Goal: Information Seeking & Learning: Learn about a topic

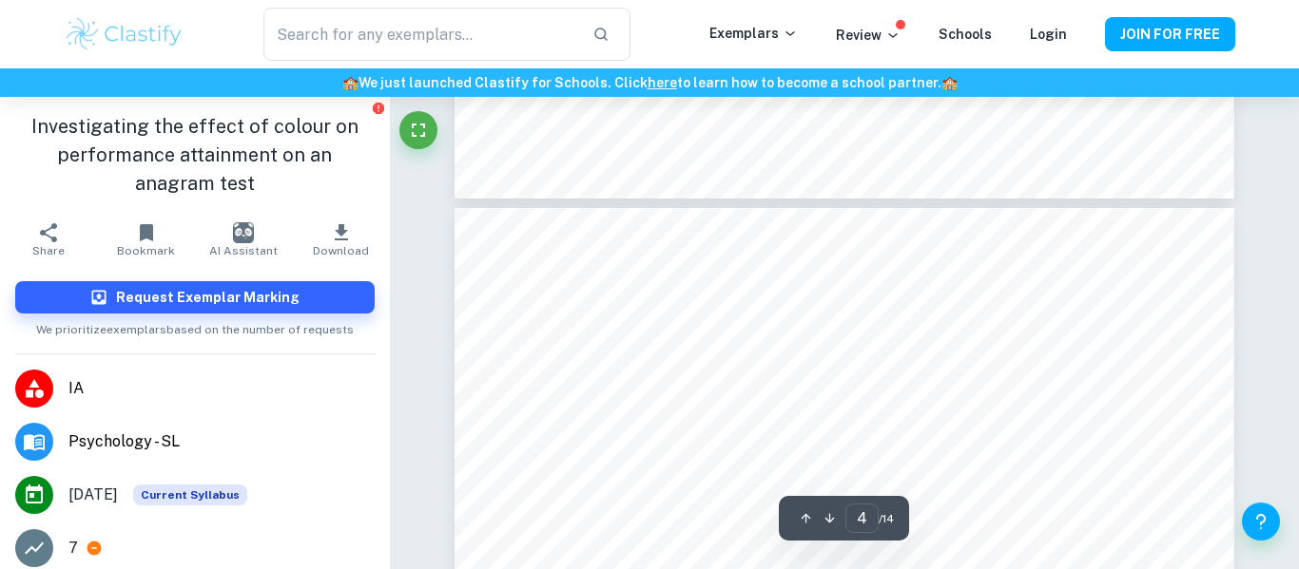
scroll to position [3216, 0]
type input "3"
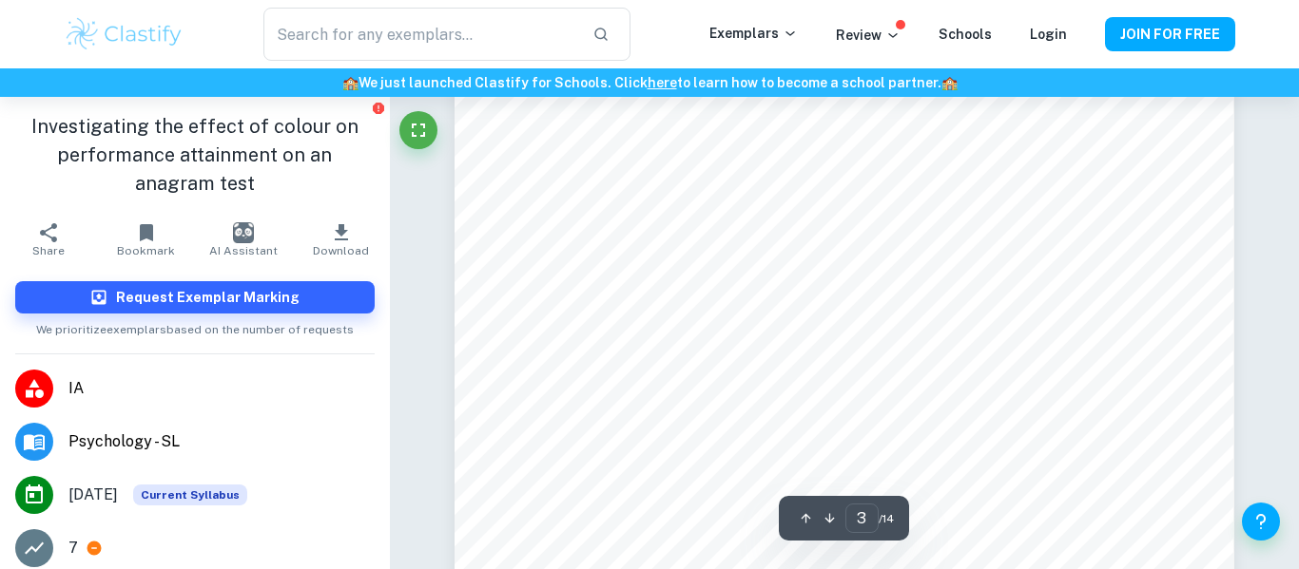
scroll to position [2360, 0]
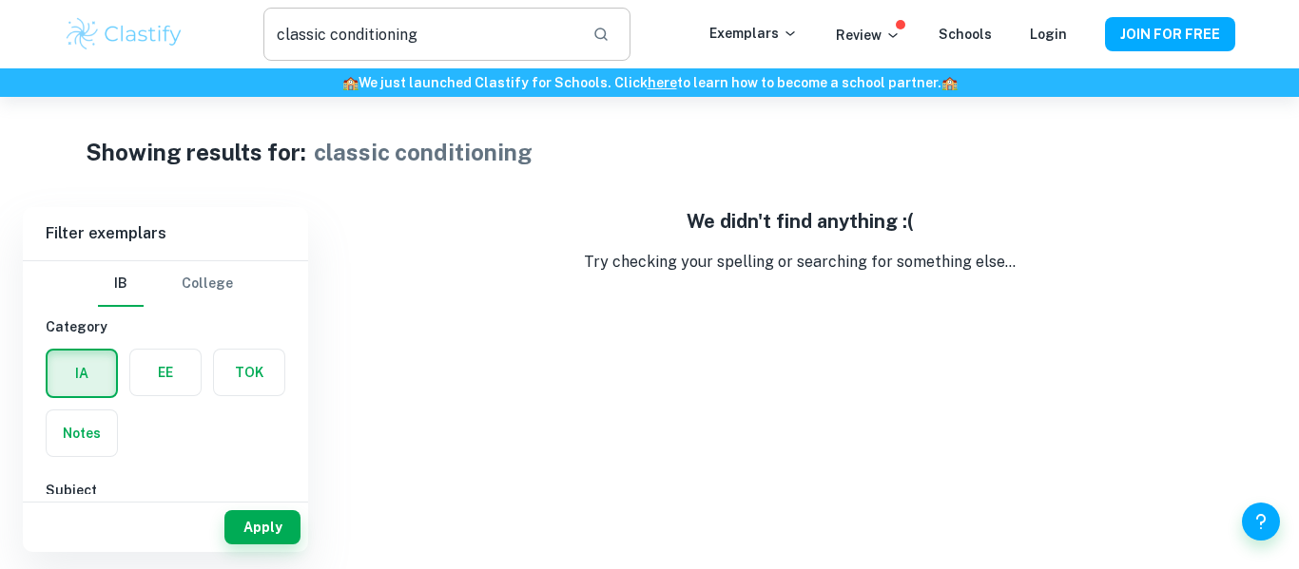
click at [398, 19] on input "classic conditioning" at bounding box center [420, 34] width 314 height 53
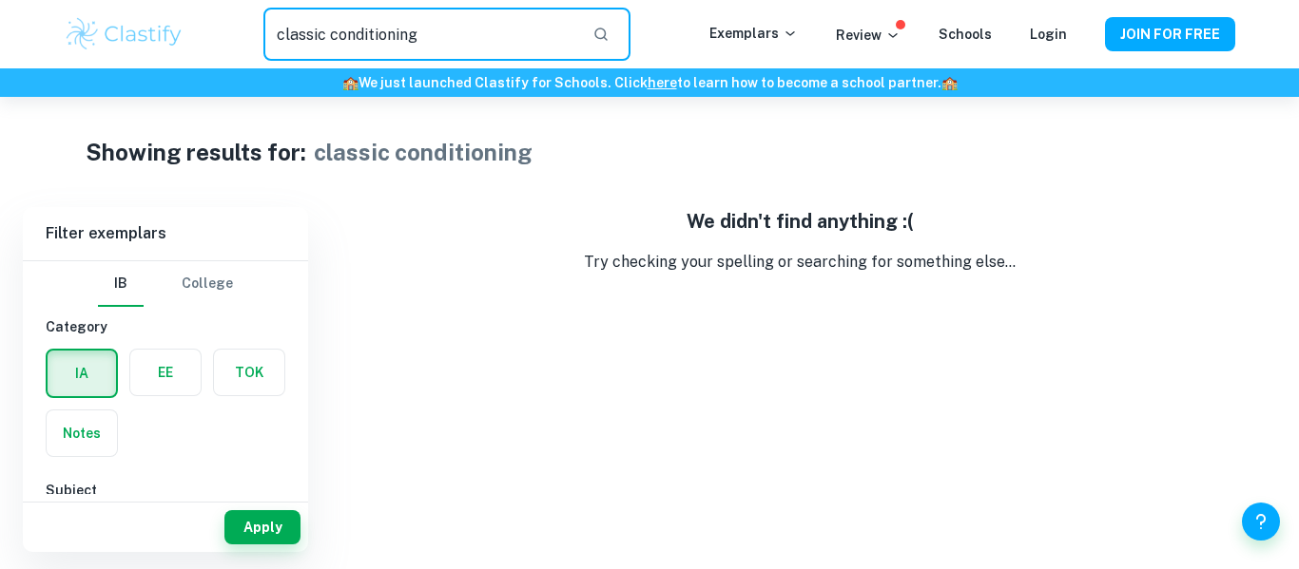
click at [398, 19] on input "classic conditioning" at bounding box center [420, 34] width 314 height 53
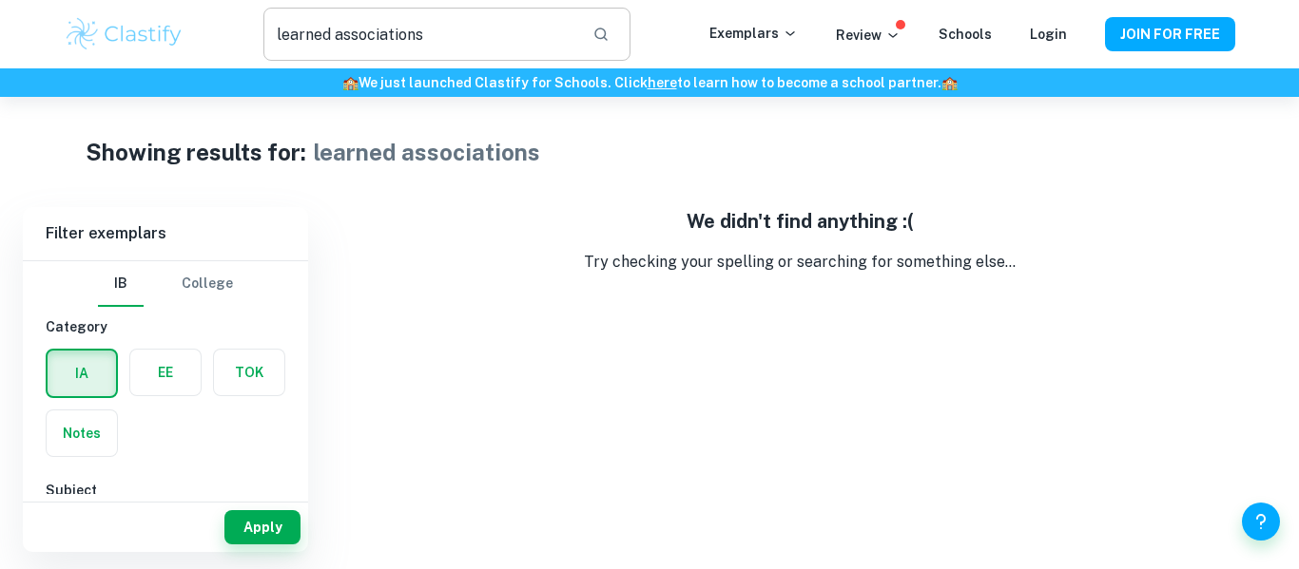
click at [422, 52] on input "learned associations" at bounding box center [420, 34] width 314 height 53
click at [438, 24] on input "learned association" at bounding box center [420, 34] width 314 height 53
click at [347, 47] on input "learned associations" at bounding box center [420, 34] width 314 height 53
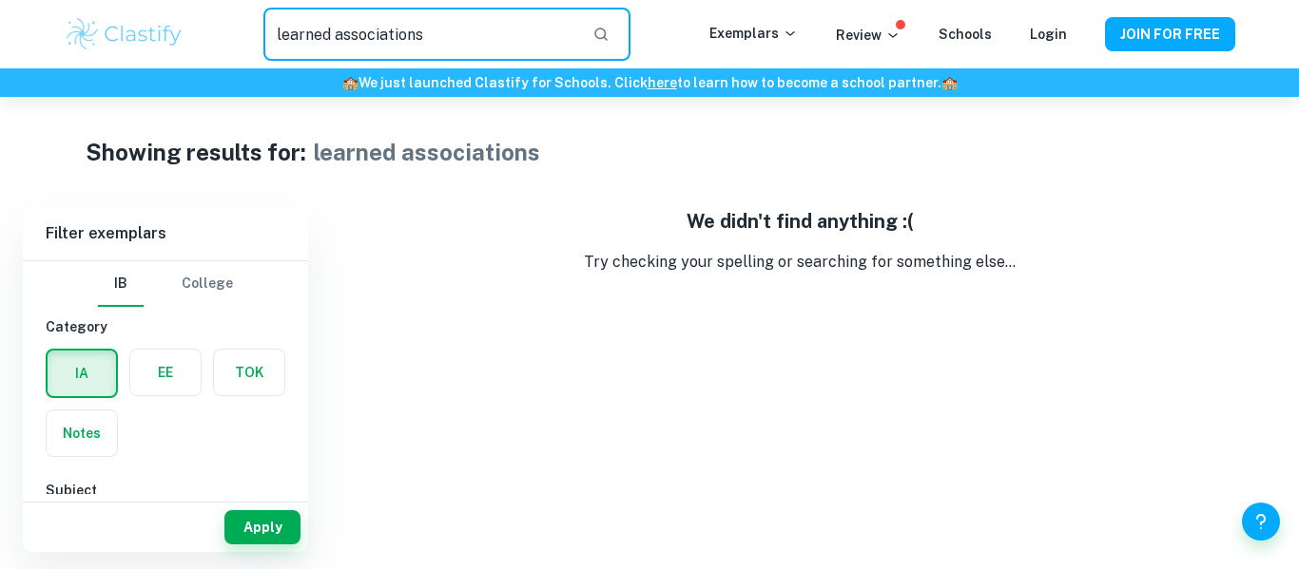
click at [347, 47] on input "learned associations" at bounding box center [420, 34] width 314 height 53
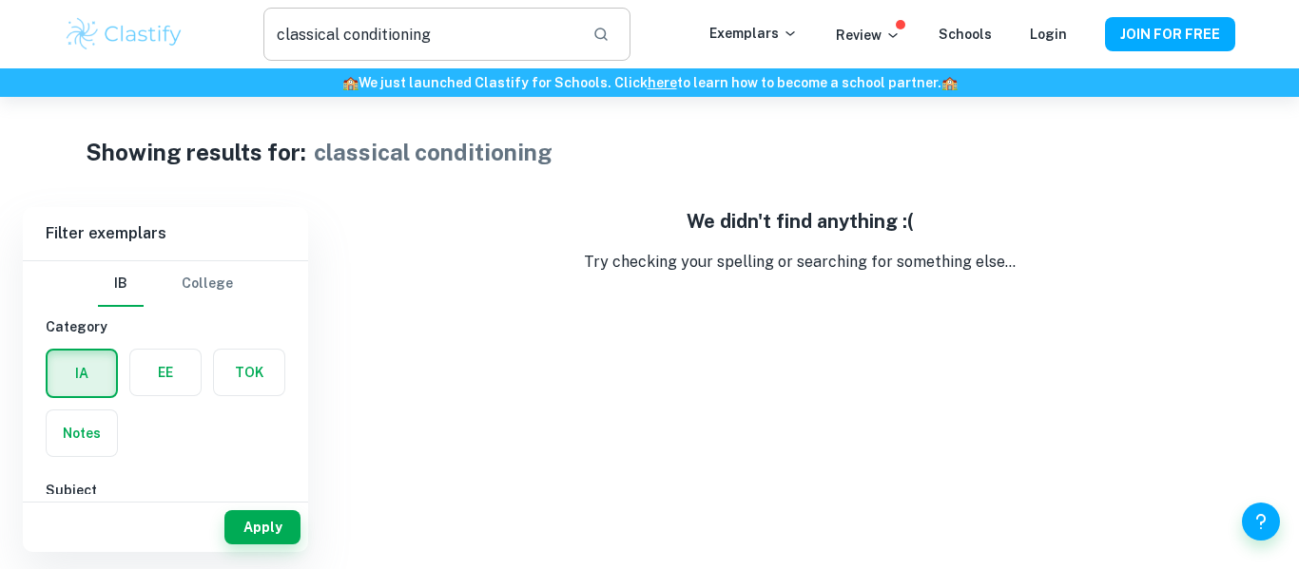
click at [350, 41] on input "classical conditioning" at bounding box center [420, 34] width 314 height 53
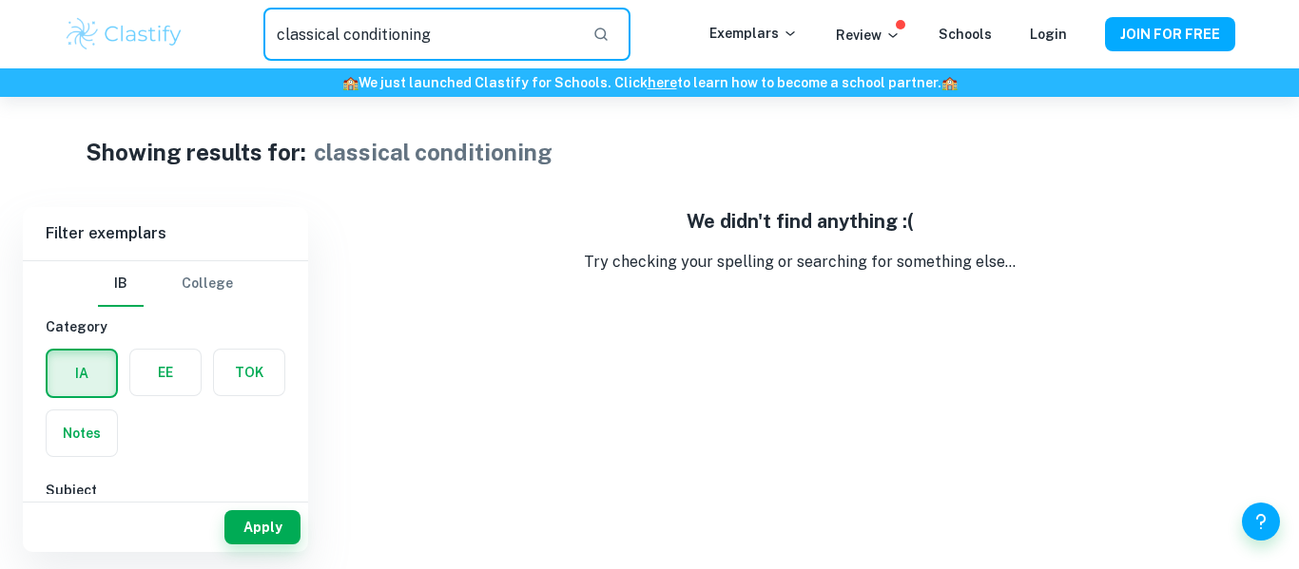
click at [350, 41] on input "classical conditioning" at bounding box center [420, 34] width 314 height 53
type input "anagrams"
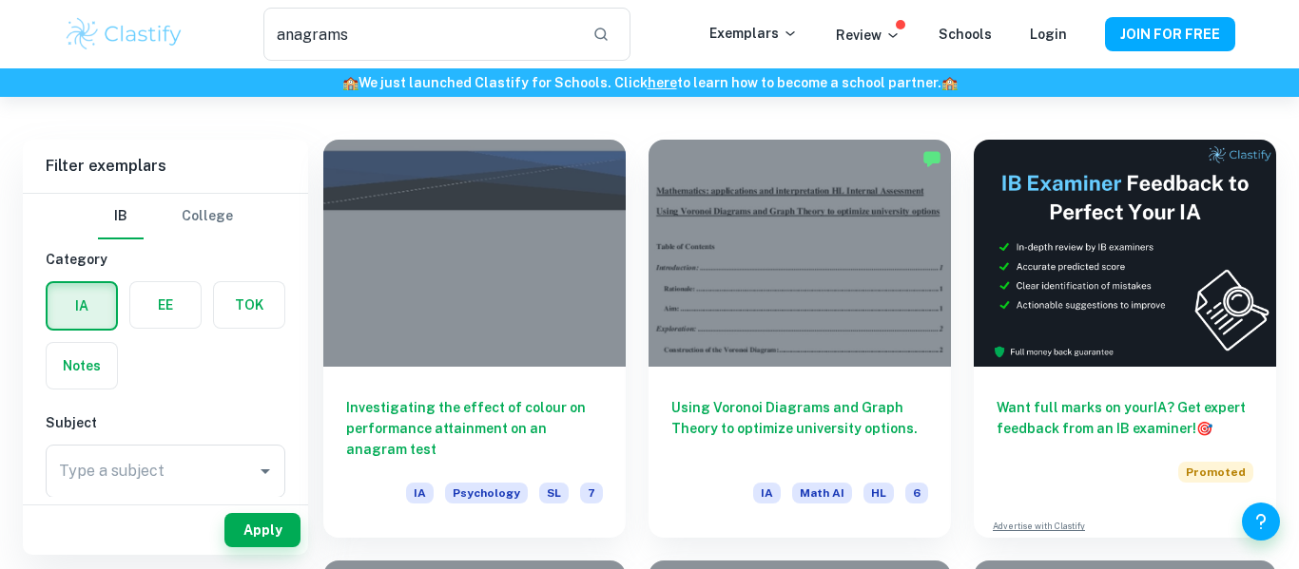
scroll to position [80, 0]
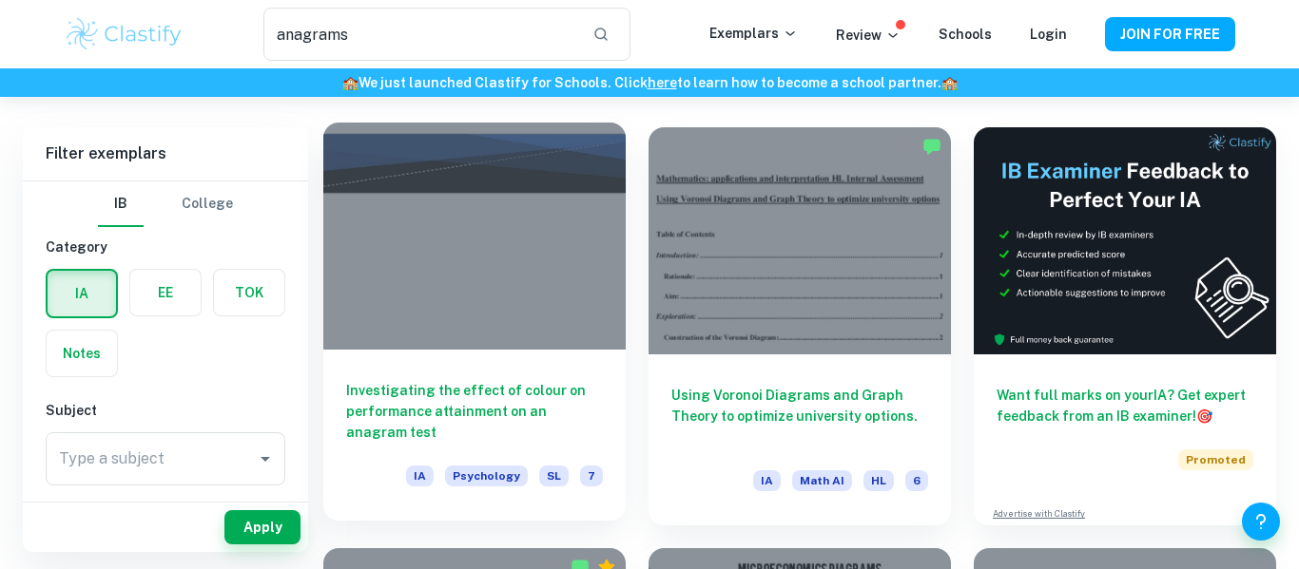
click at [475, 186] on div at bounding box center [474, 236] width 302 height 227
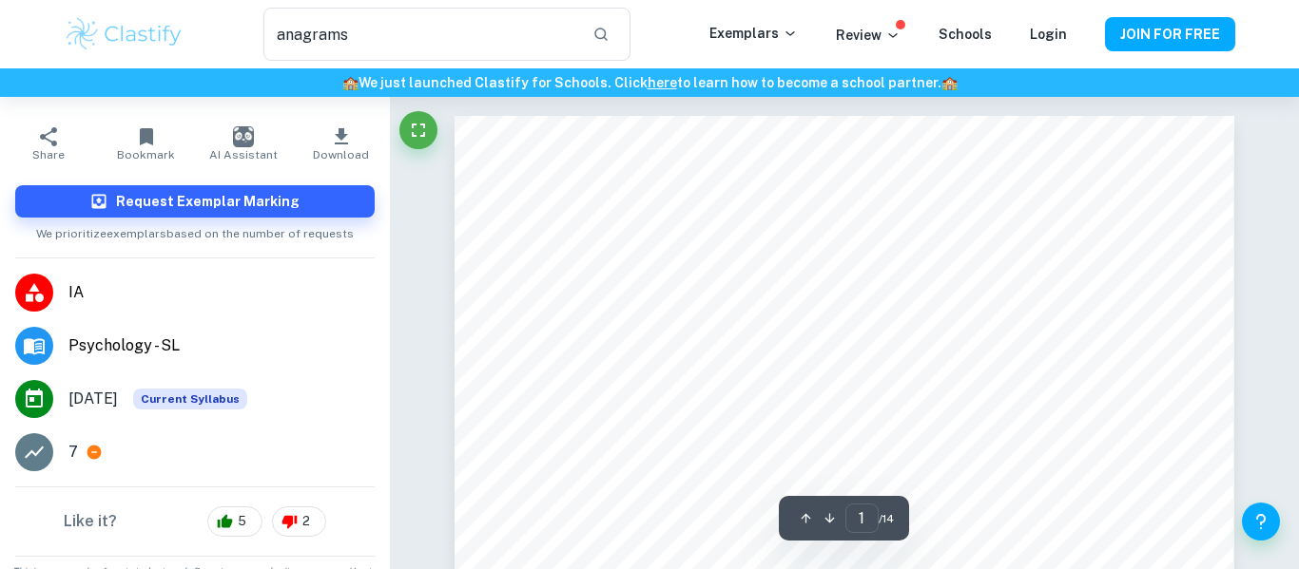
scroll to position [105, 0]
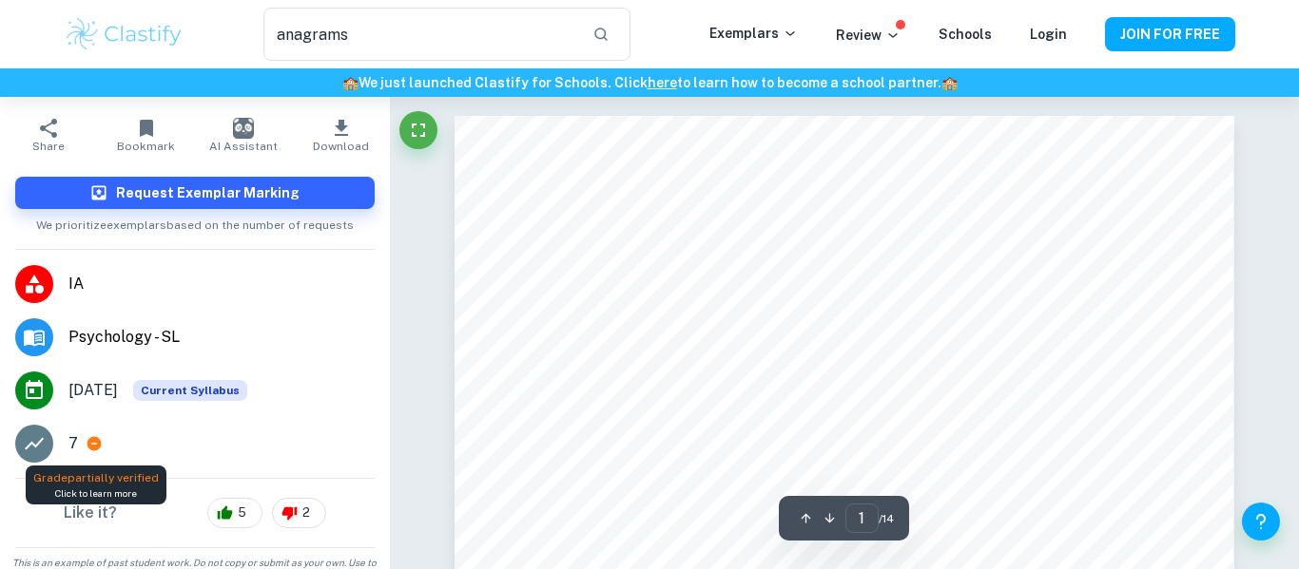
click at [89, 441] on icon at bounding box center [94, 444] width 14 height 14
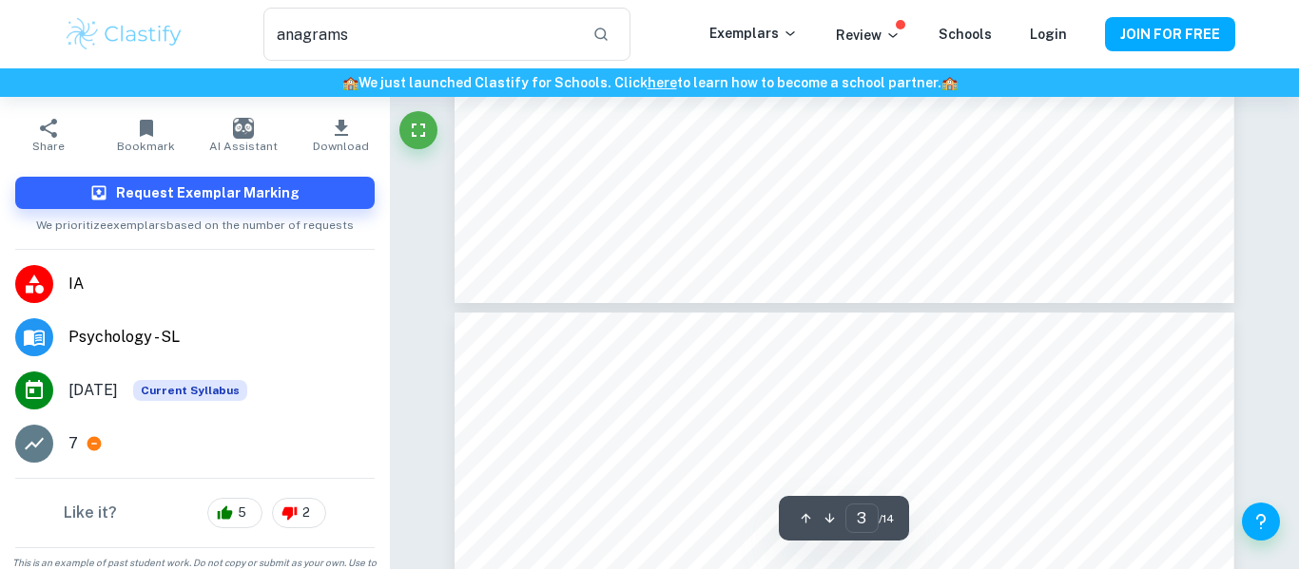
scroll to position [3109, 0]
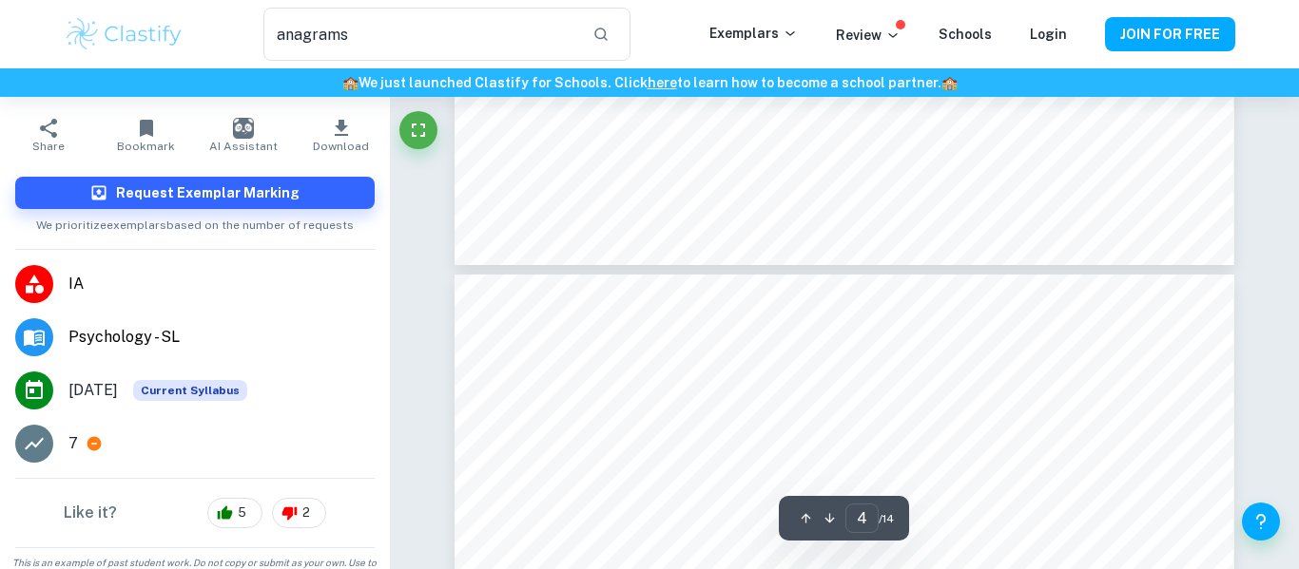
type input "3"
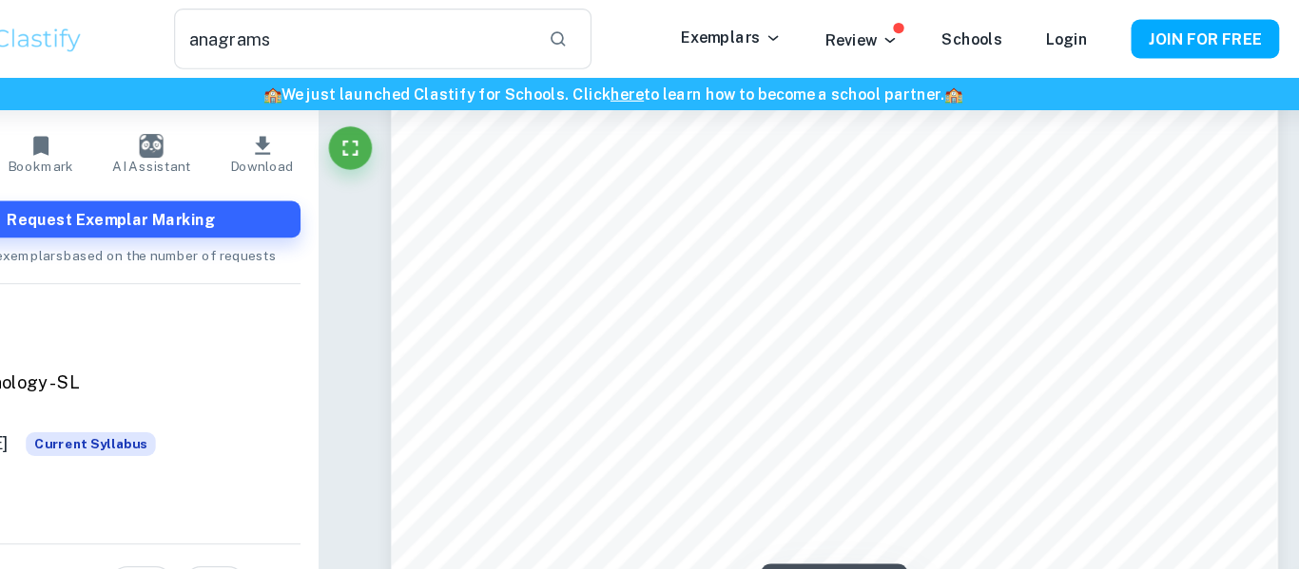
scroll to position [2423, 0]
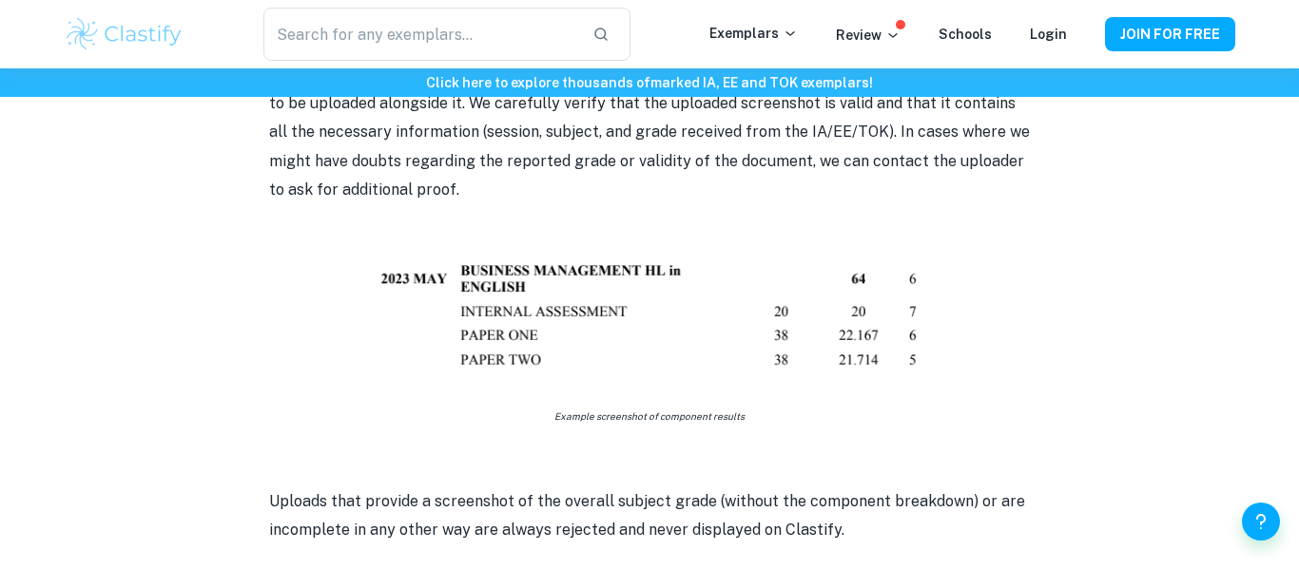
scroll to position [1103, 0]
